Goal: Information Seeking & Learning: Find specific fact

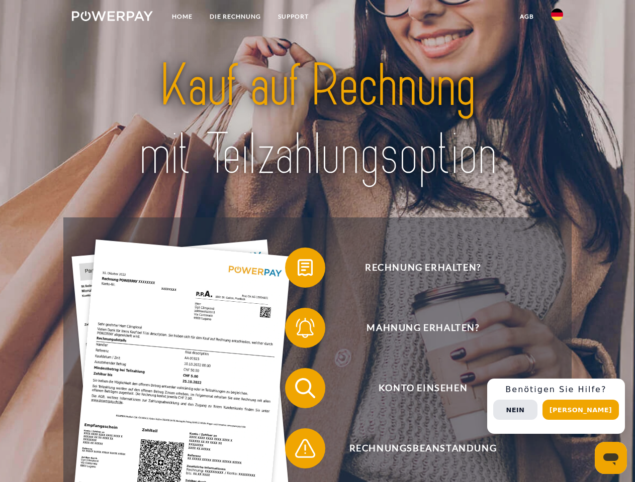
click at [112, 18] on img at bounding box center [112, 16] width 81 height 10
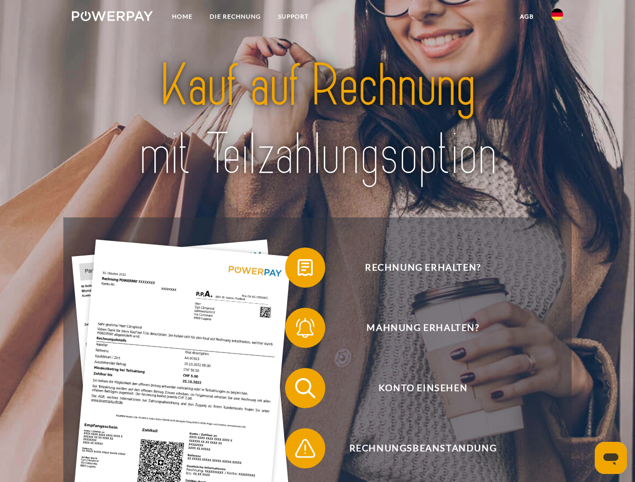
click at [557, 18] on img at bounding box center [557, 15] width 12 height 12
click at [526, 17] on link "agb" at bounding box center [526, 17] width 31 height 18
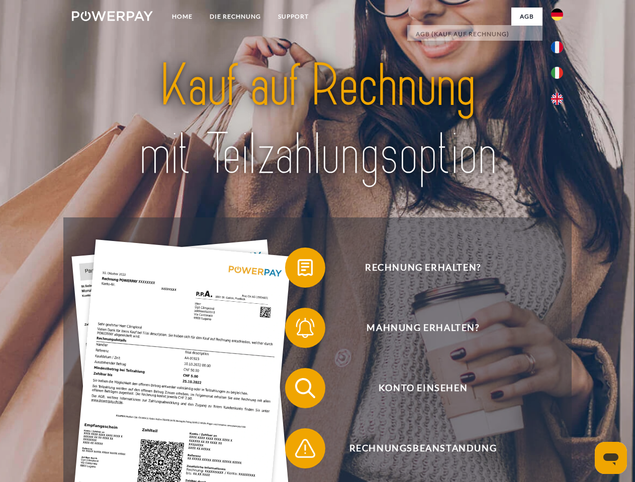
click at [297, 270] on span at bounding box center [290, 268] width 50 height 50
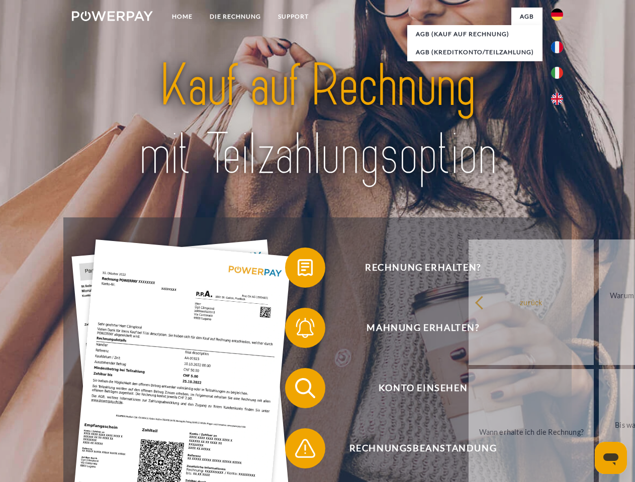
click at [297, 330] on div "Rechnung erhalten? Mahnung erhalten? Konto einsehen" at bounding box center [316, 419] width 507 height 402
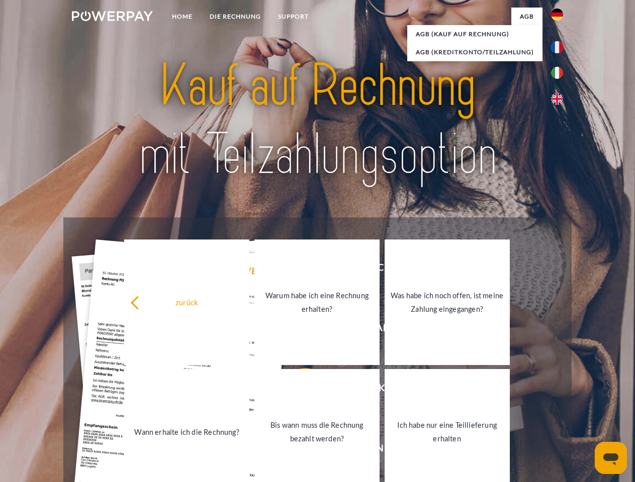
click at [297, 390] on link "Bis wann muss die Rechnung bezahlt werden?" at bounding box center [316, 432] width 125 height 126
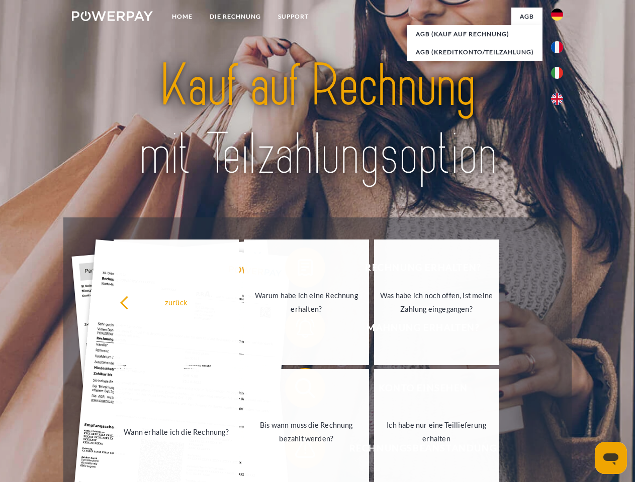
click at [297, 451] on span at bounding box center [290, 449] width 50 height 50
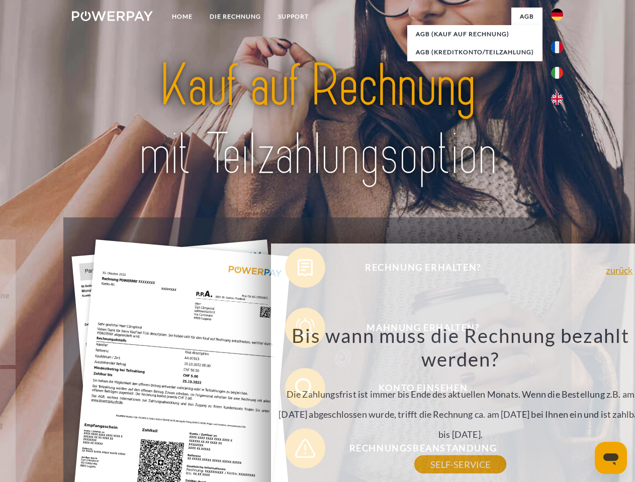
click at [559, 406] on div "Rechnung erhalten? Mahnung erhalten? Konto einsehen" at bounding box center [316, 419] width 507 height 402
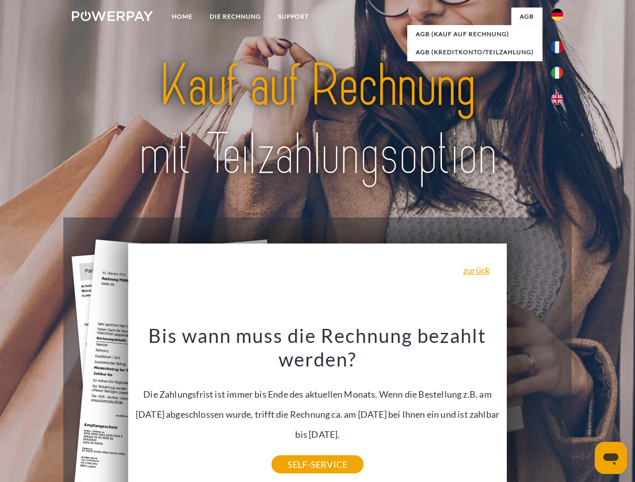
click at [535, 408] on span "Konto einsehen" at bounding box center [422, 388] width 246 height 40
click at [584, 410] on header "Home DIE RECHNUNG SUPPORT" at bounding box center [317, 347] width 635 height 694
